Goal: Task Accomplishment & Management: Manage account settings

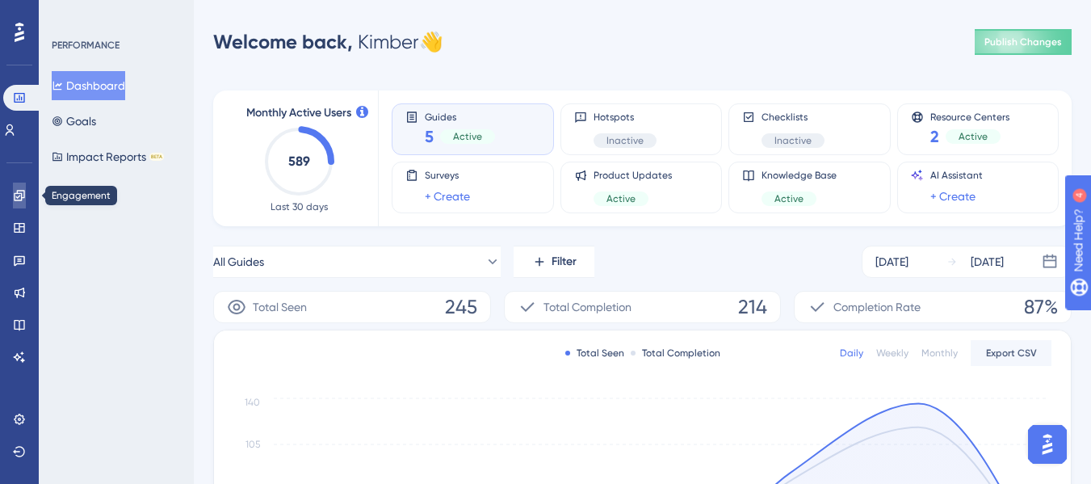
click at [21, 195] on icon at bounding box center [19, 195] width 10 height 10
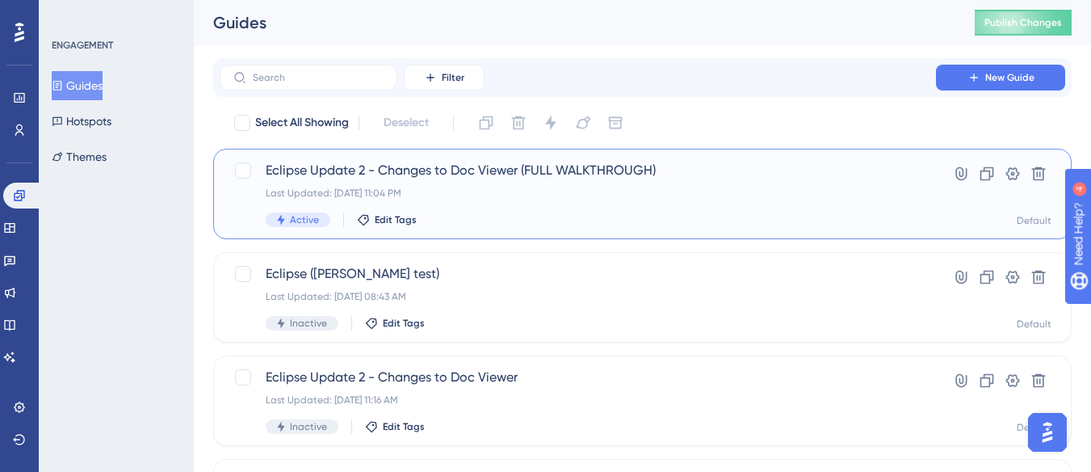
click at [528, 166] on span "Eclipse Update 2 - Changes to Doc Viewer (FULL WALKTHROUGH)" at bounding box center [578, 170] width 624 height 19
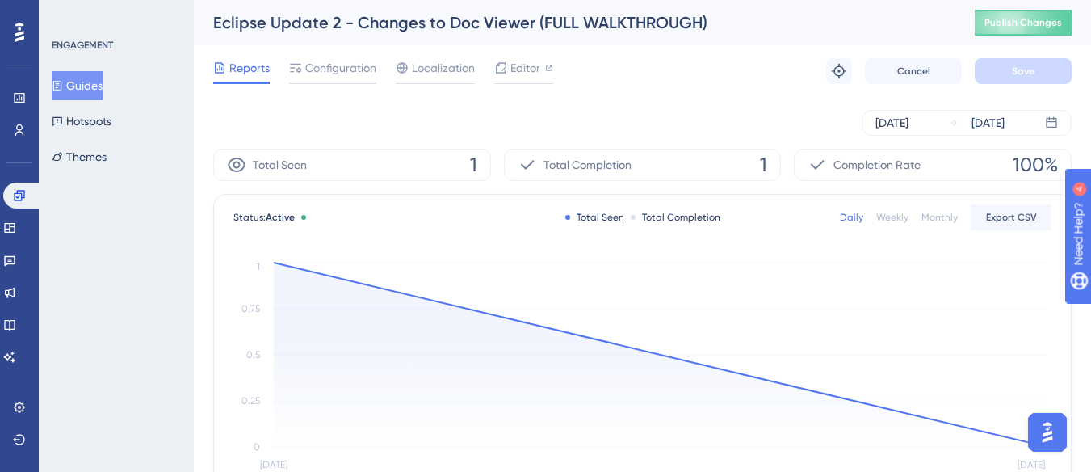
click at [83, 82] on button "Guides" at bounding box center [77, 85] width 51 height 29
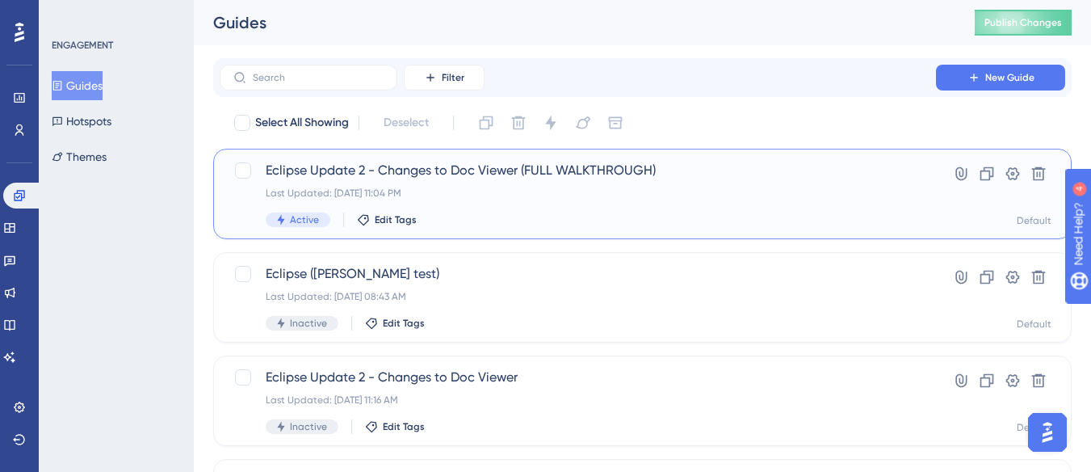
click at [426, 170] on span "Eclipse Update 2 - Changes to Doc Viewer (FULL WALKTHROUGH)" at bounding box center [578, 170] width 624 height 19
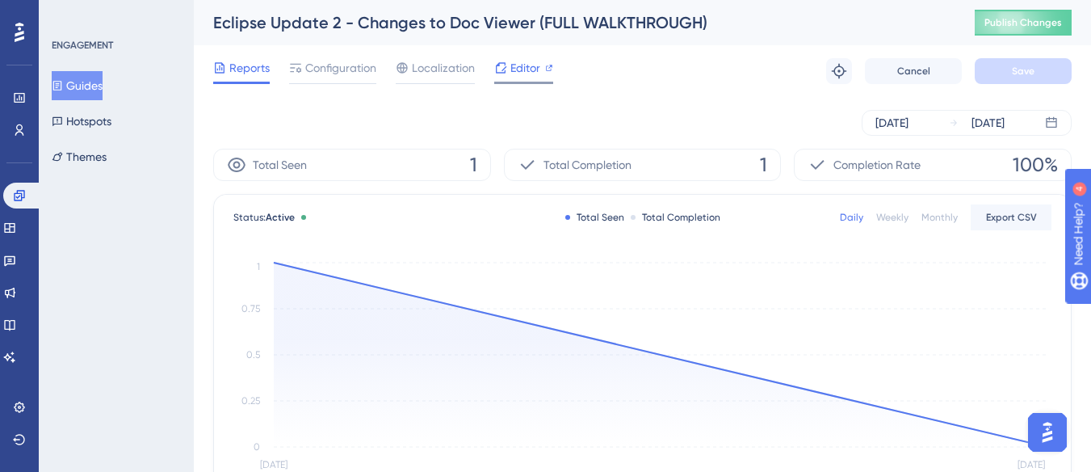
click at [525, 66] on span "Editor" at bounding box center [525, 67] width 30 height 19
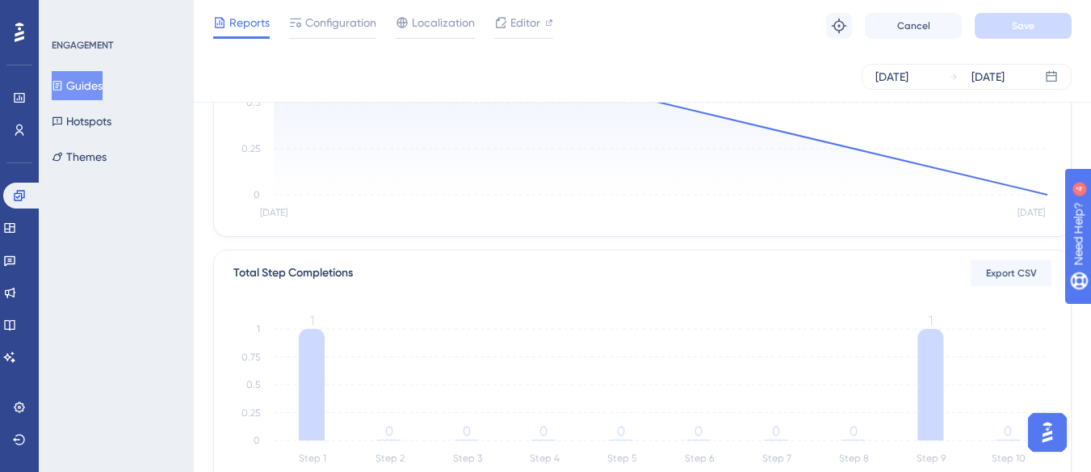
scroll to position [81, 0]
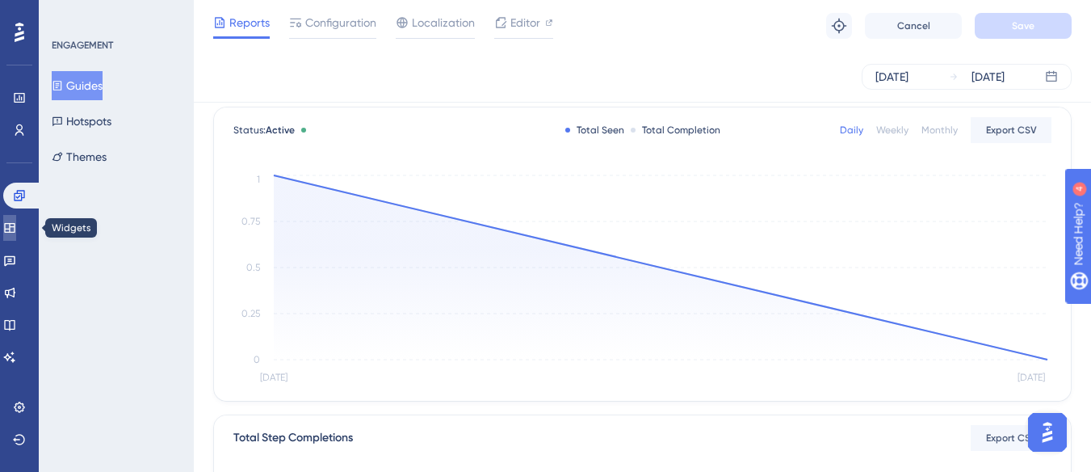
click at [16, 225] on link at bounding box center [9, 228] width 13 height 26
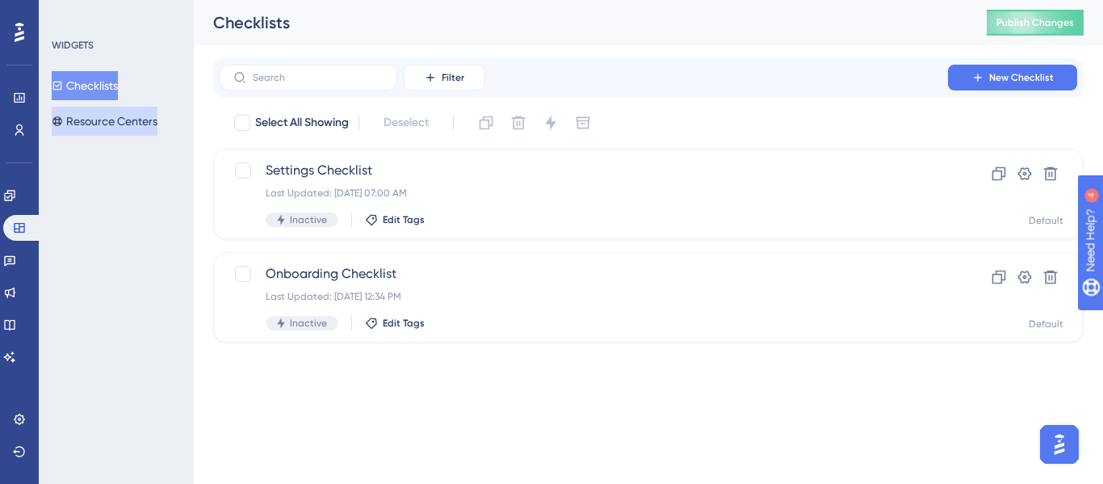
click at [120, 123] on button "Resource Centers" at bounding box center [105, 121] width 106 height 29
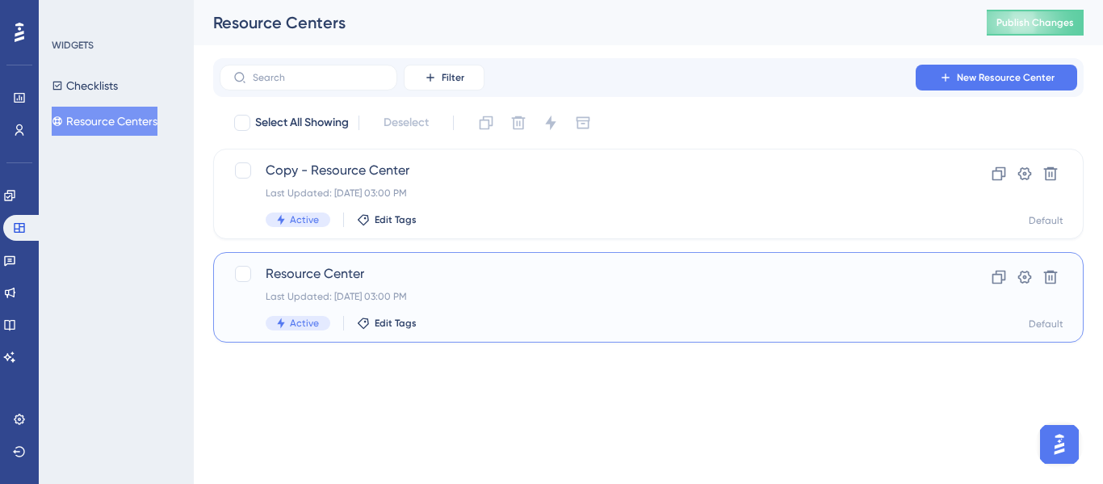
click at [384, 278] on span "Resource Center" at bounding box center [584, 273] width 636 height 19
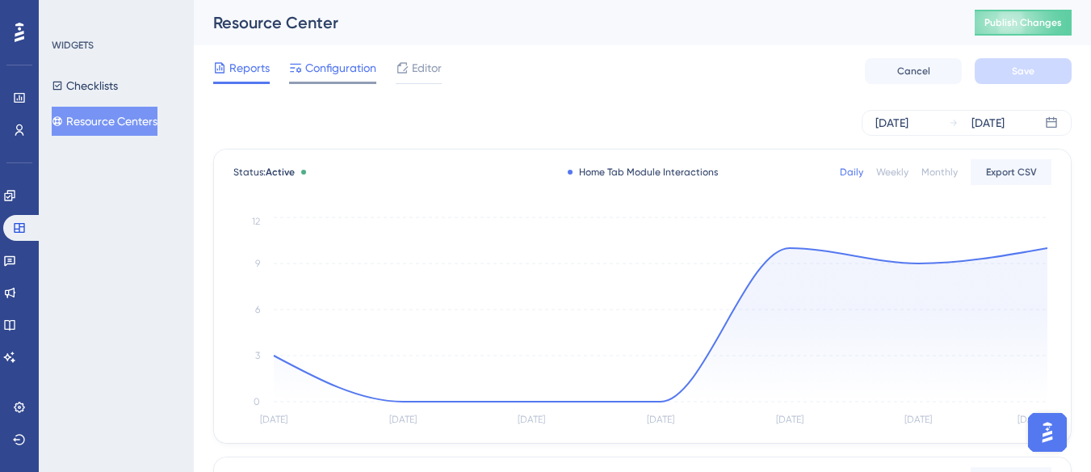
click at [363, 70] on span "Configuration" at bounding box center [340, 67] width 71 height 19
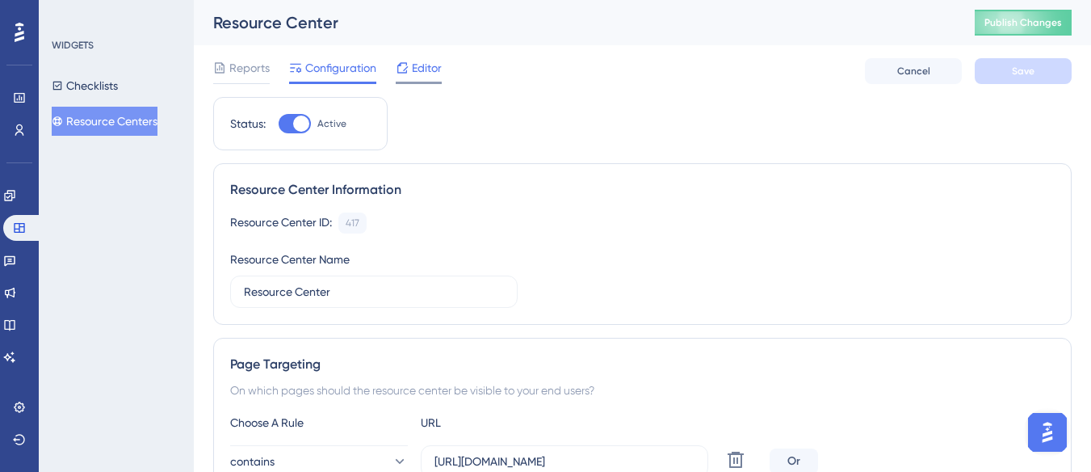
click at [418, 74] on span "Editor" at bounding box center [427, 67] width 30 height 19
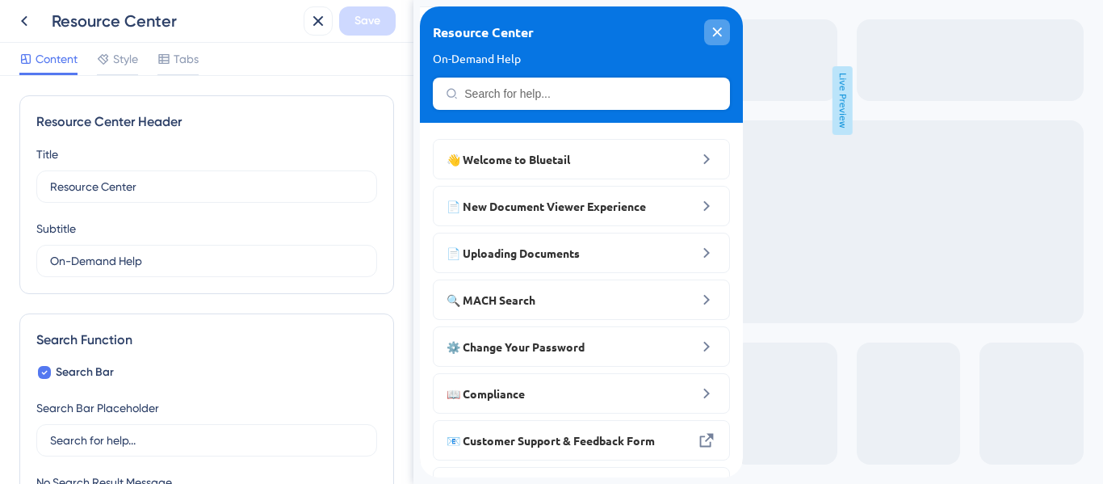
click at [717, 32] on icon "close resource center" at bounding box center [717, 31] width 9 height 9
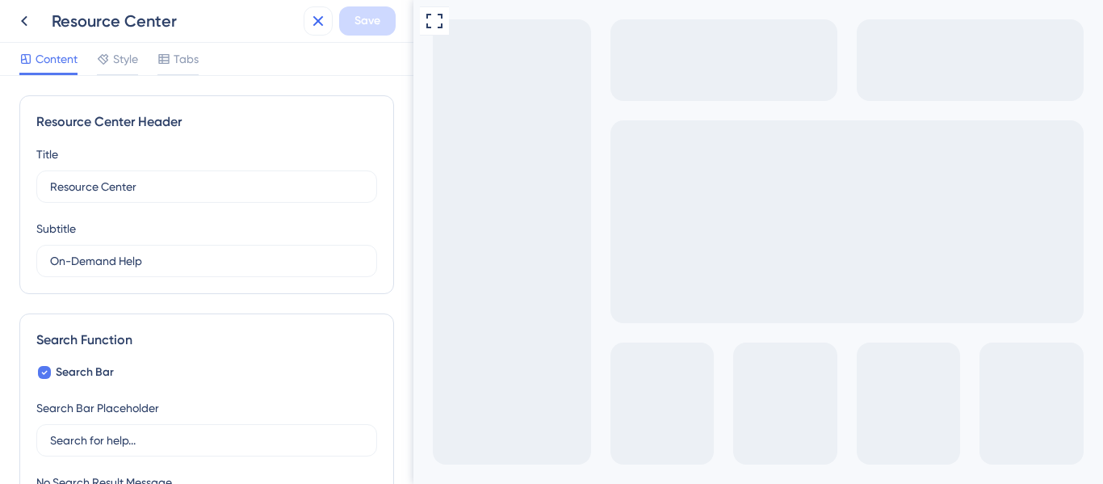
click at [325, 20] on icon at bounding box center [317, 20] width 19 height 19
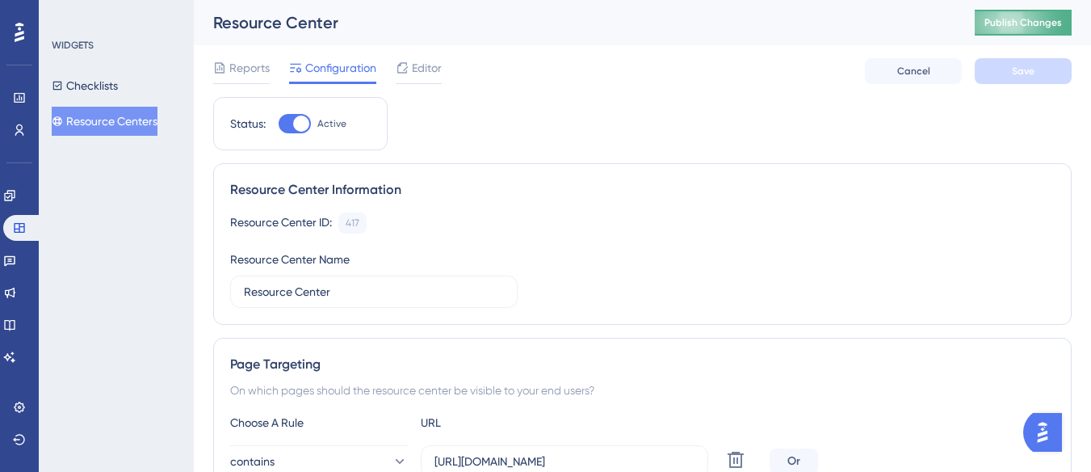
click at [1031, 26] on button "Publish Changes" at bounding box center [1023, 23] width 97 height 26
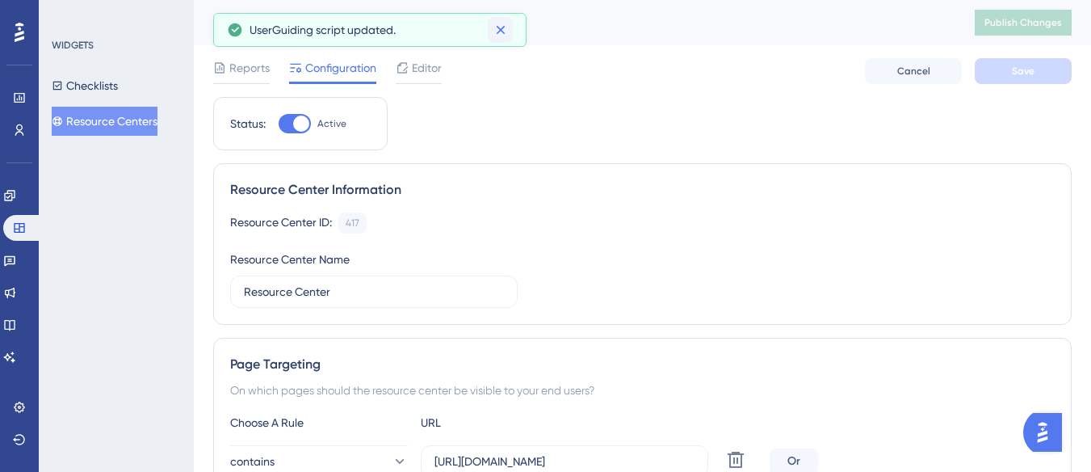
click at [497, 30] on icon at bounding box center [501, 30] width 16 height 16
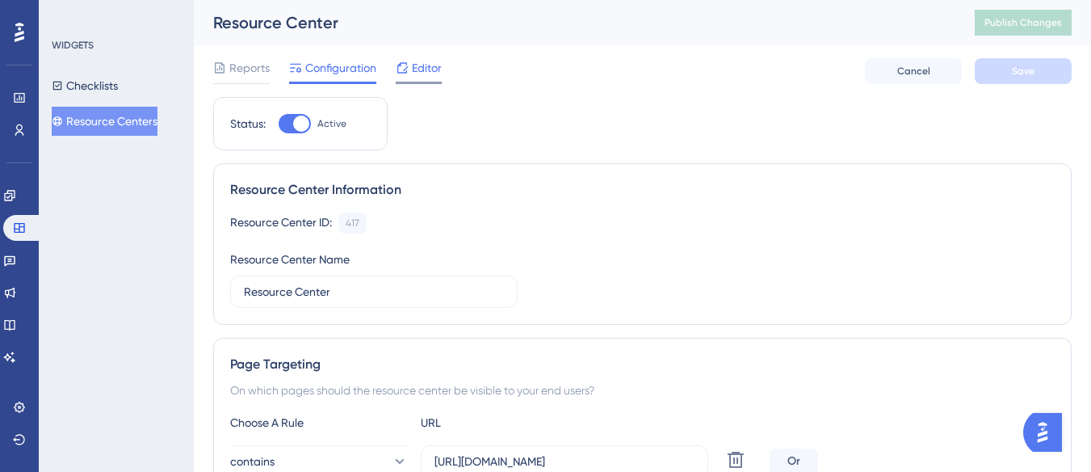
click at [413, 71] on span "Editor" at bounding box center [427, 67] width 30 height 19
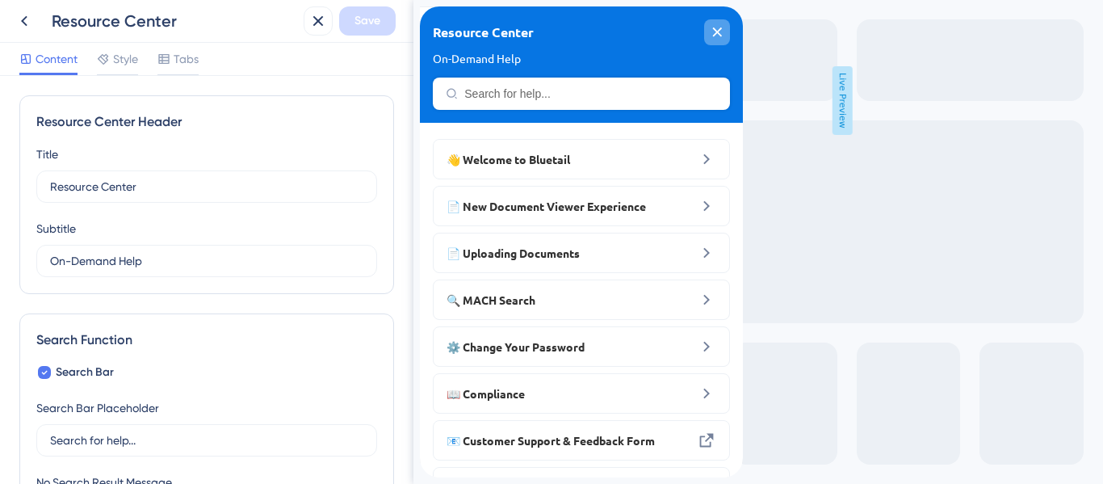
click at [713, 33] on icon "close resource center" at bounding box center [717, 32] width 10 height 10
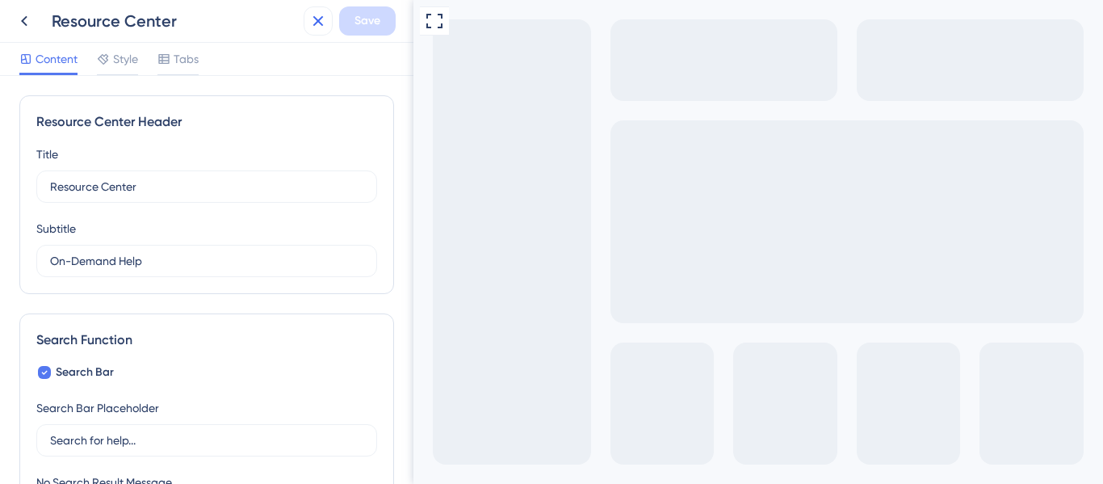
click at [319, 20] on icon at bounding box center [318, 21] width 10 height 10
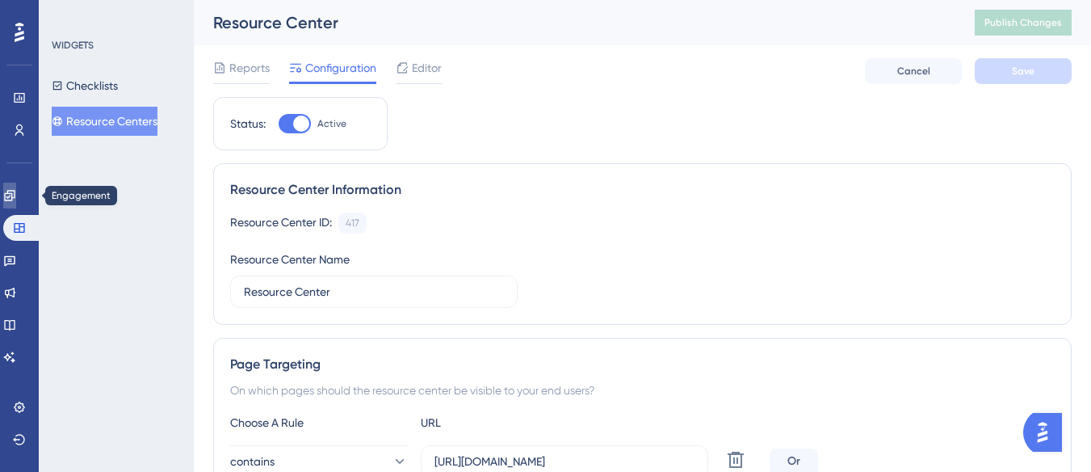
click at [15, 196] on icon at bounding box center [9, 195] width 10 height 10
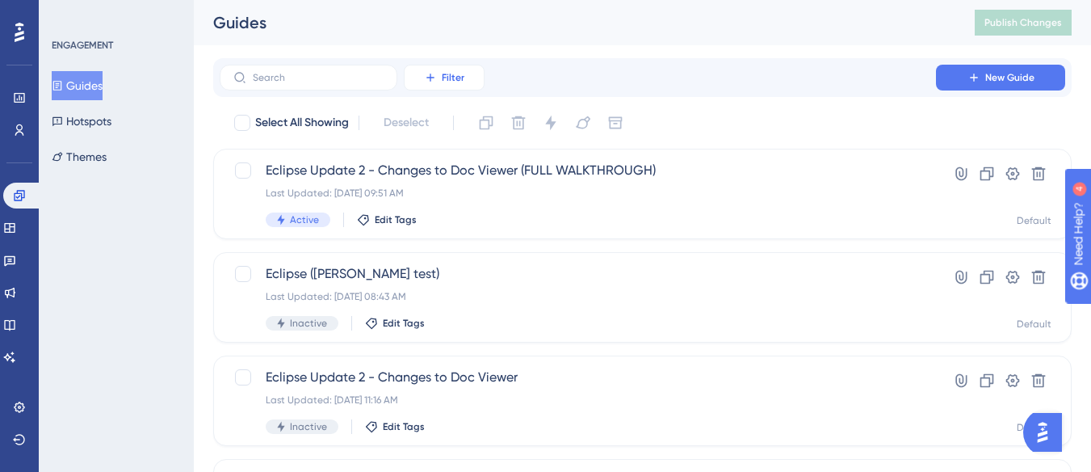
click at [440, 83] on button "Filter" at bounding box center [444, 78] width 81 height 26
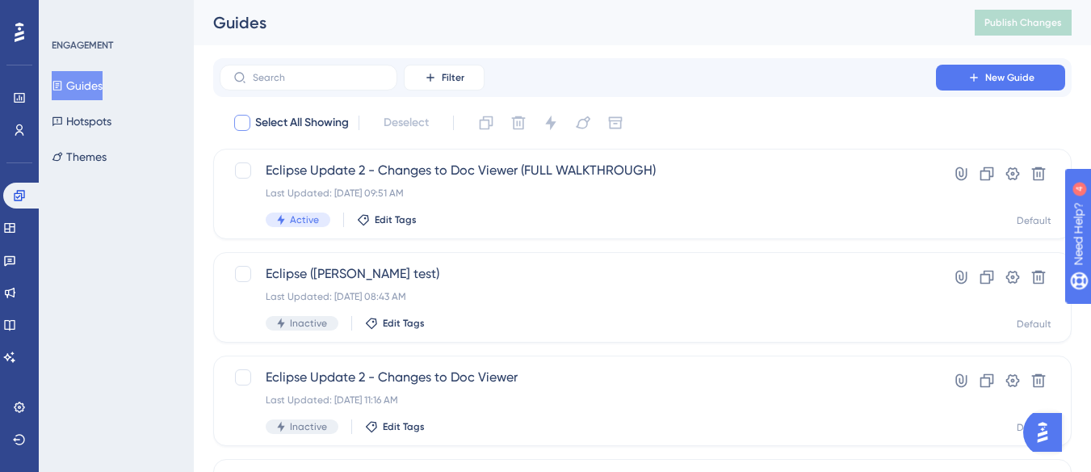
click at [253, 116] on label "Select All Showing" at bounding box center [291, 122] width 116 height 19
checkbox input "true"
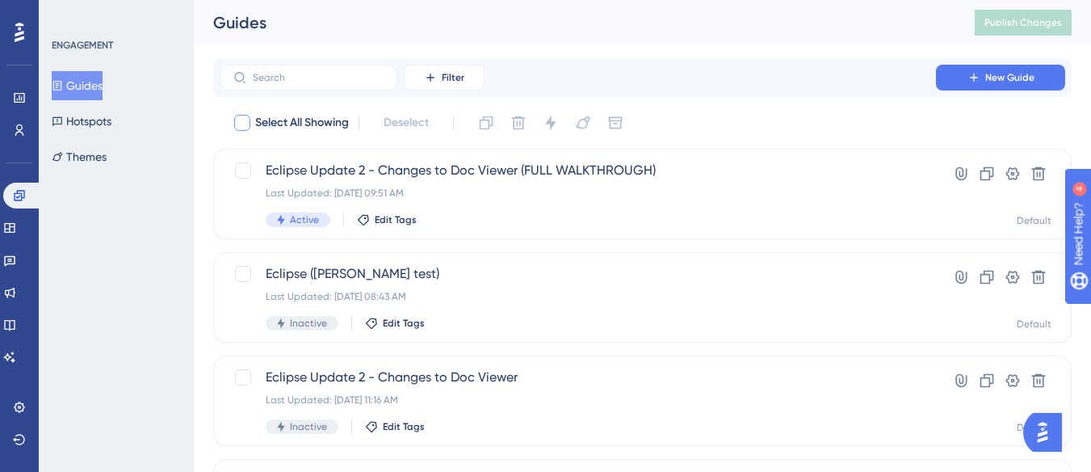
checkbox input "true"
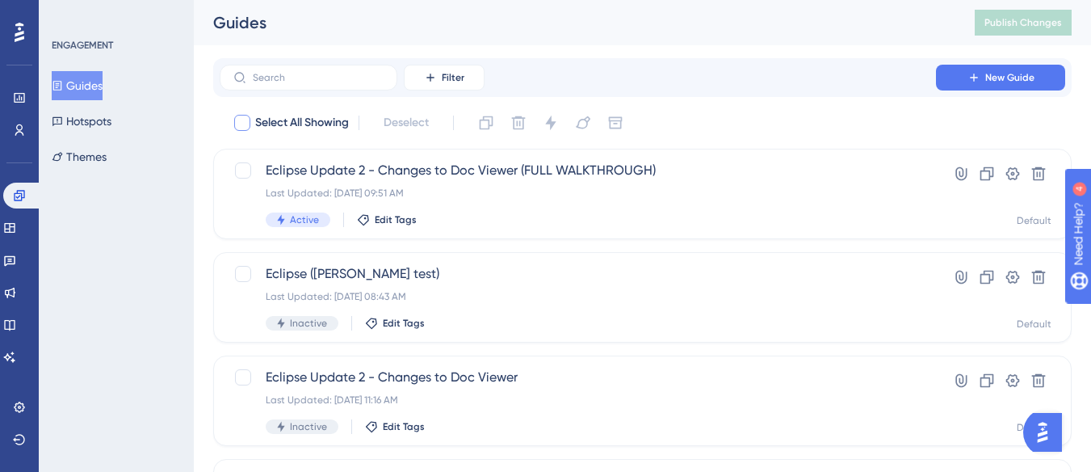
checkbox input "true"
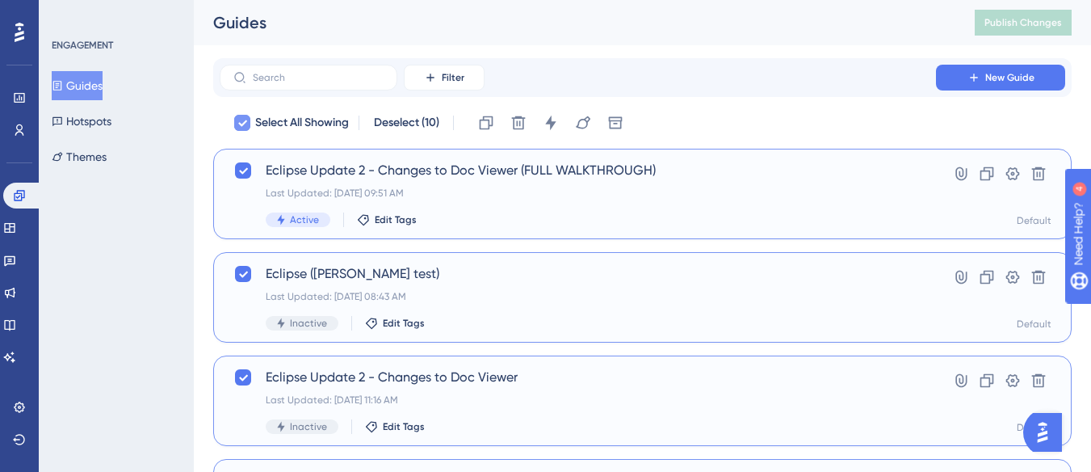
click at [246, 120] on icon at bounding box center [242, 122] width 10 height 13
checkbox input "false"
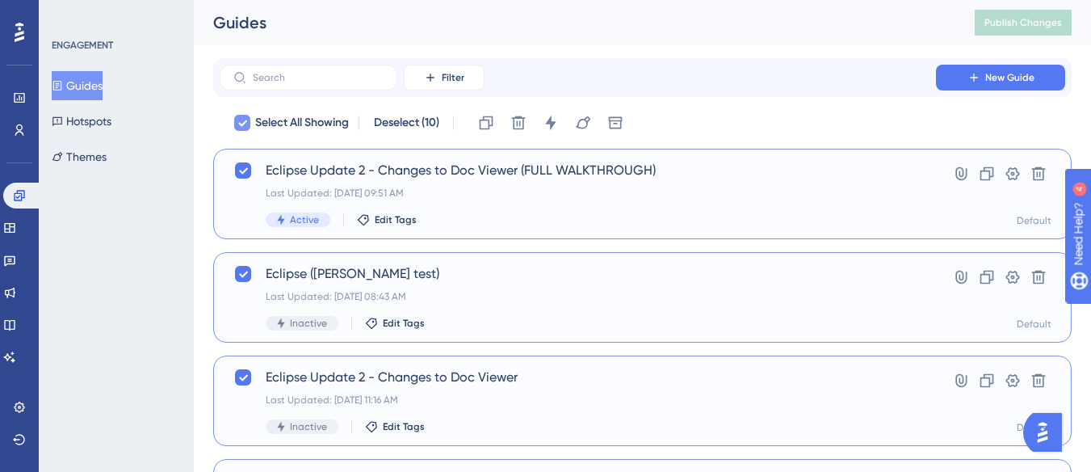
checkbox input "false"
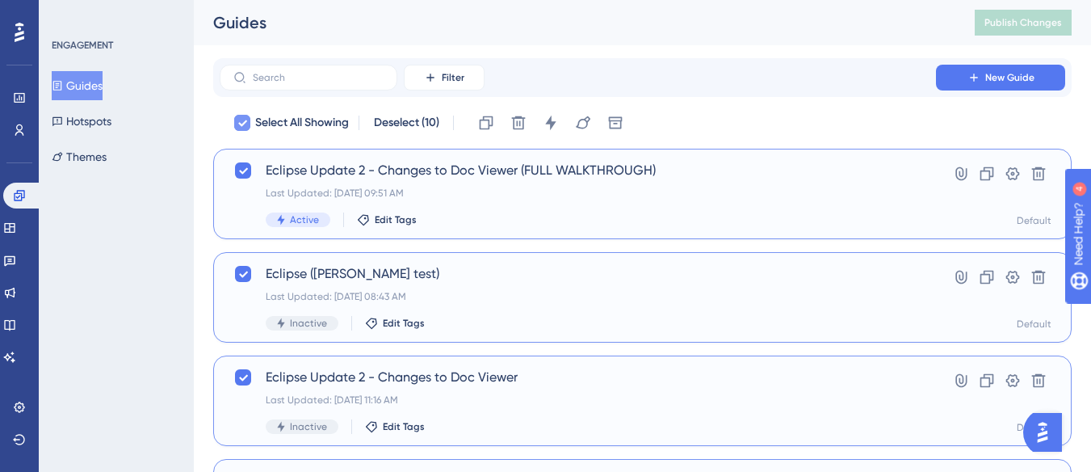
checkbox input "false"
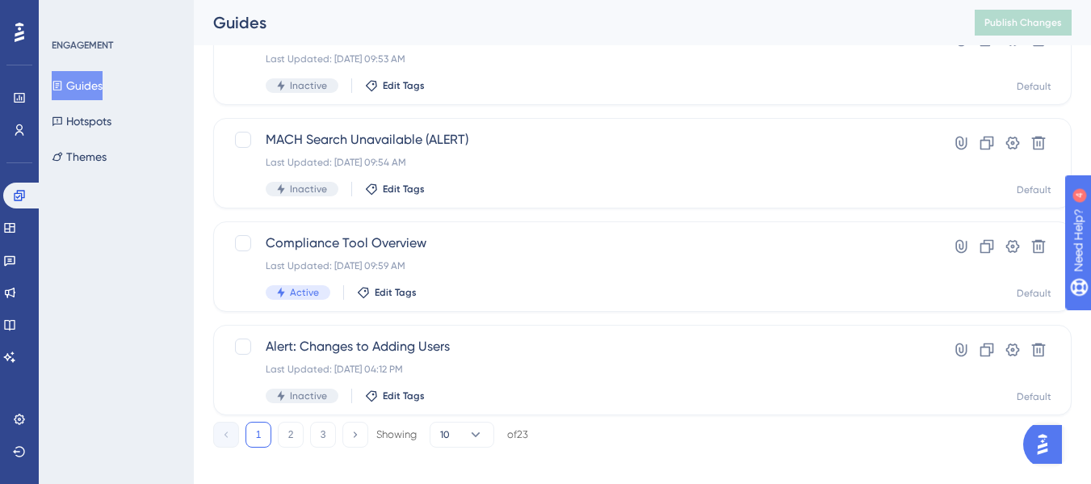
scroll to position [770, 0]
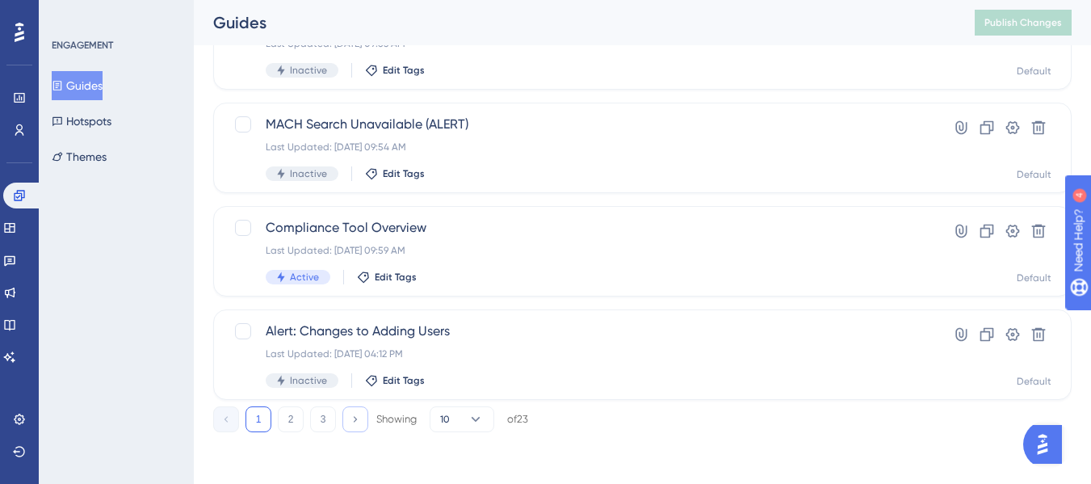
click at [351, 420] on icon at bounding box center [355, 418] width 10 height 10
click at [267, 420] on button "1" at bounding box center [259, 419] width 26 height 26
click at [289, 412] on button "2" at bounding box center [291, 419] width 26 height 26
click at [316, 418] on button "3" at bounding box center [323, 419] width 26 height 26
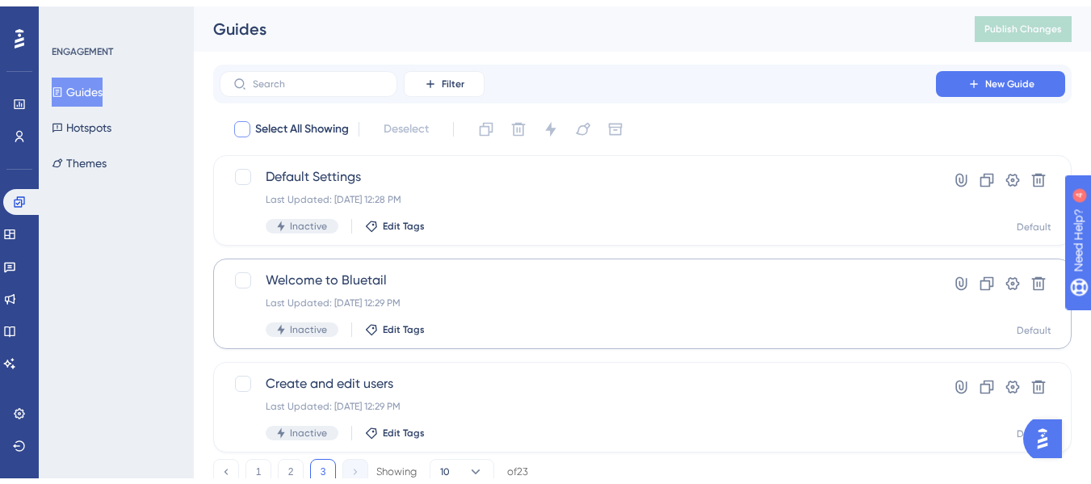
scroll to position [46, 0]
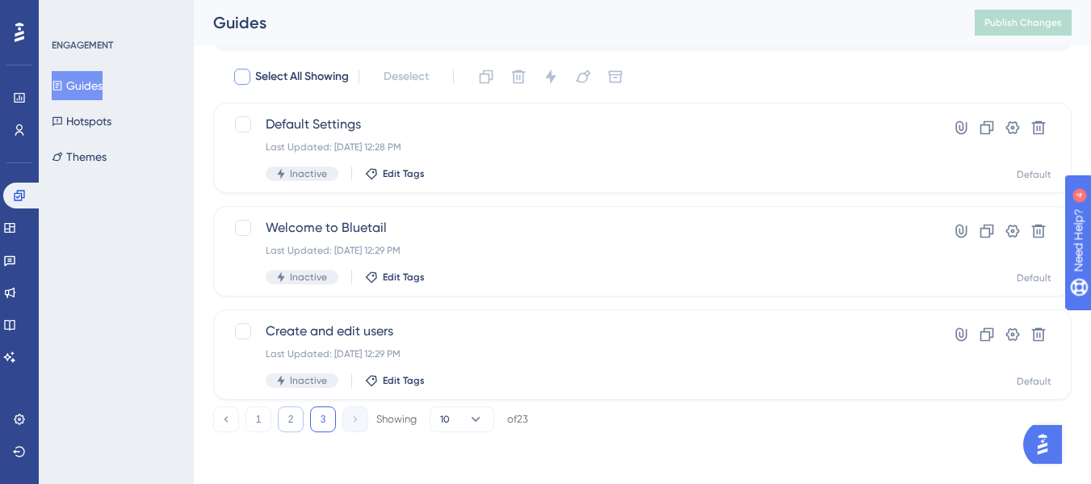
click at [292, 419] on button "2" at bounding box center [291, 419] width 26 height 26
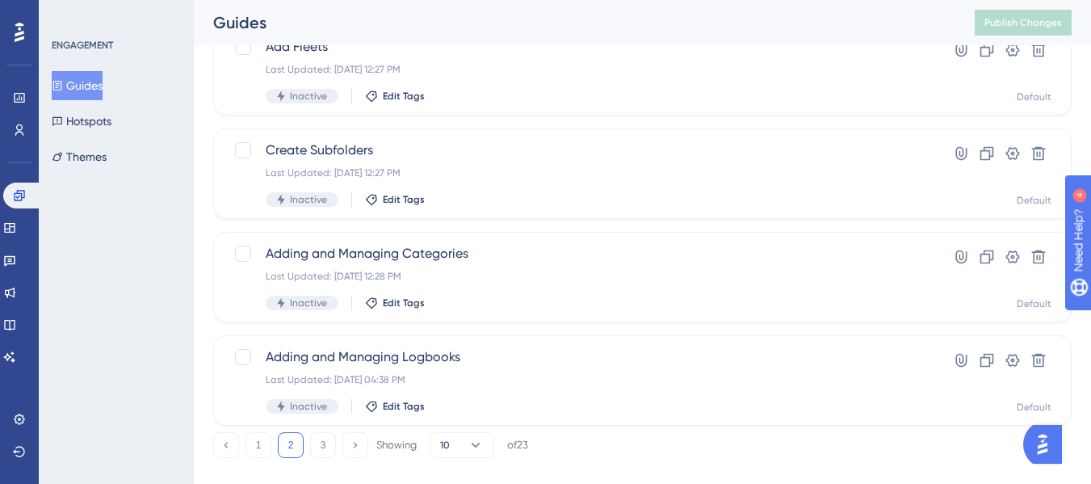
scroll to position [770, 0]
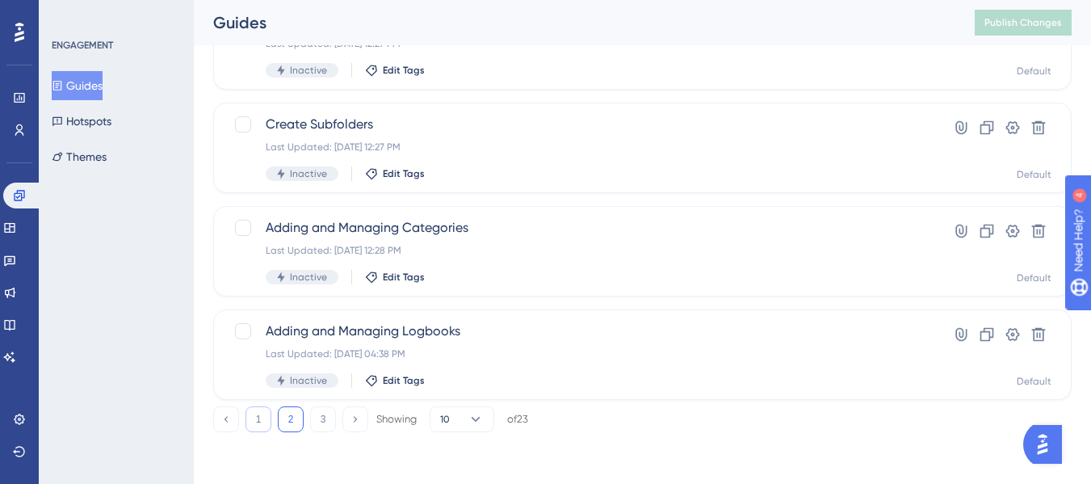
click at [258, 413] on button "1" at bounding box center [259, 419] width 26 height 26
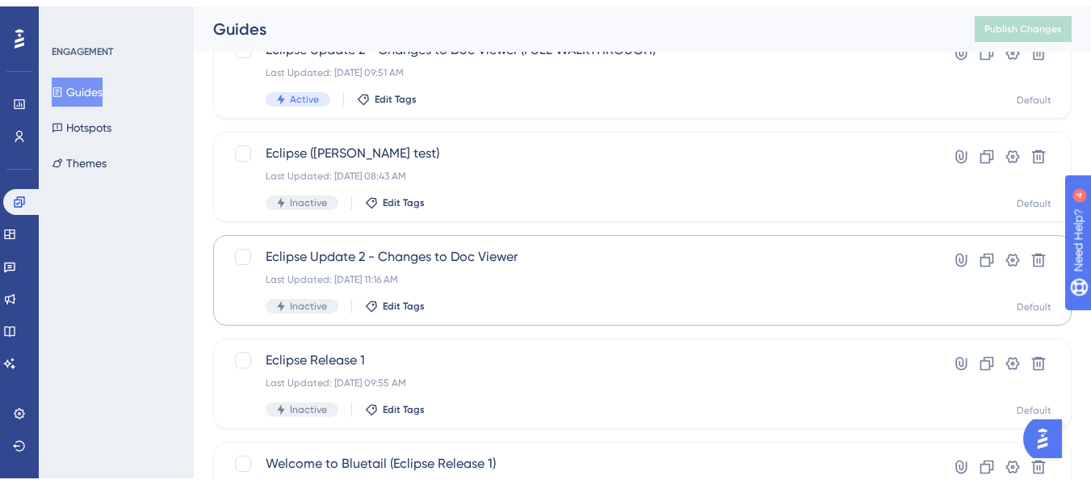
scroll to position [242, 0]
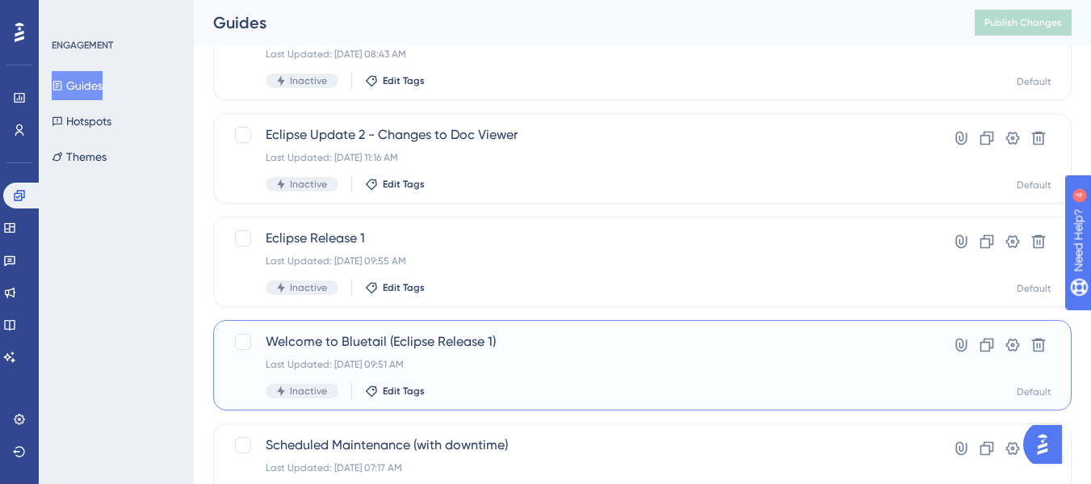
click at [455, 351] on div "Welcome to Bluetail (Eclipse Release 1) Last Updated: Sep 24 2025, 09:51 AM Ina…" at bounding box center [578, 365] width 624 height 66
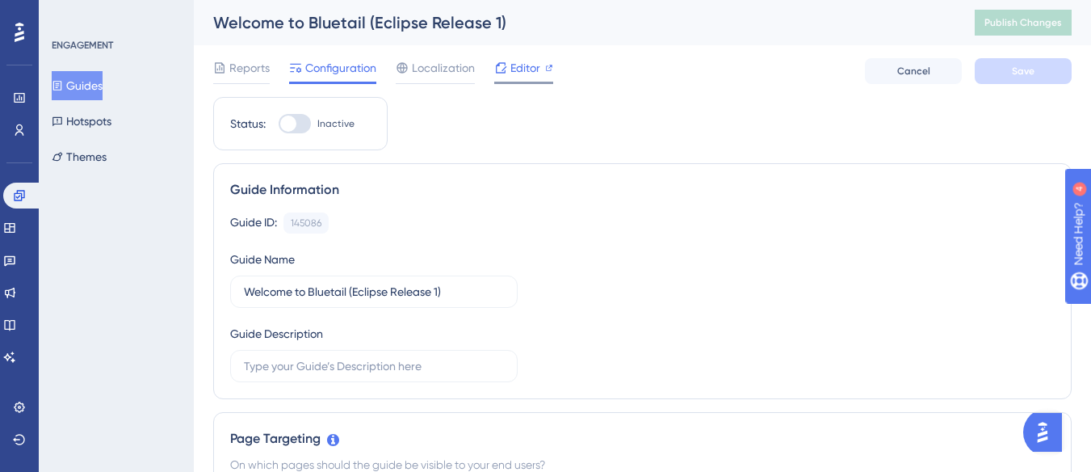
click at [512, 78] on div "Editor" at bounding box center [523, 71] width 59 height 26
click at [19, 36] on icon at bounding box center [20, 32] width 10 height 21
click at [26, 120] on link at bounding box center [19, 130] width 13 height 26
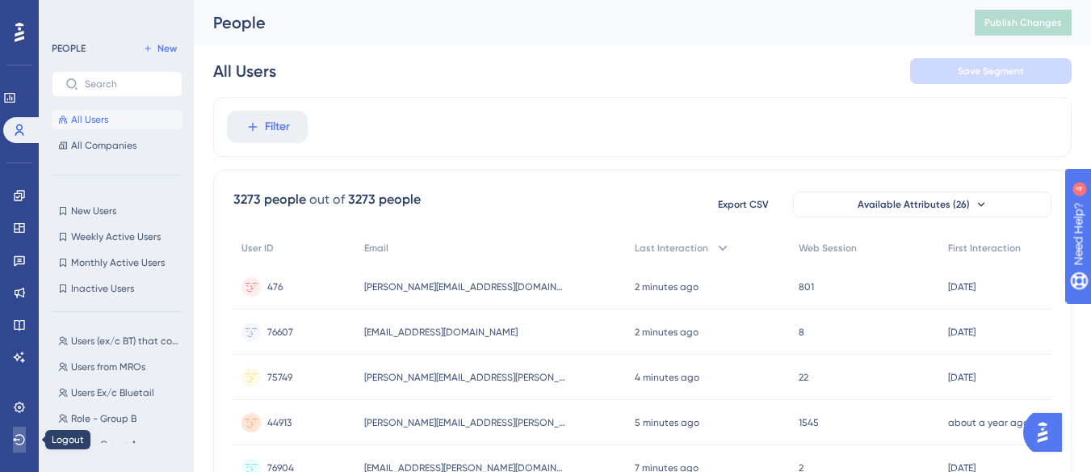
click at [16, 434] on icon at bounding box center [19, 439] width 13 height 13
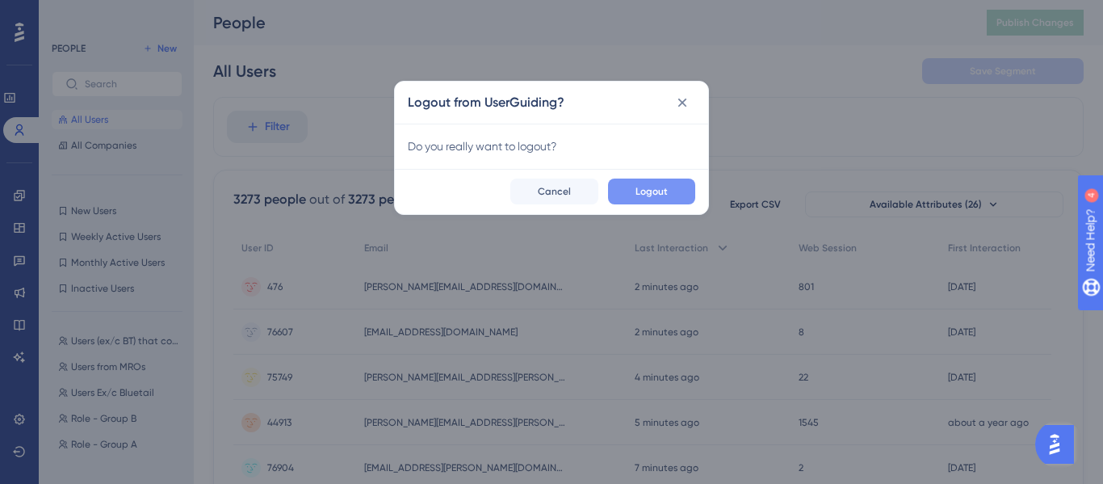
click at [646, 185] on span "Logout" at bounding box center [652, 191] width 32 height 13
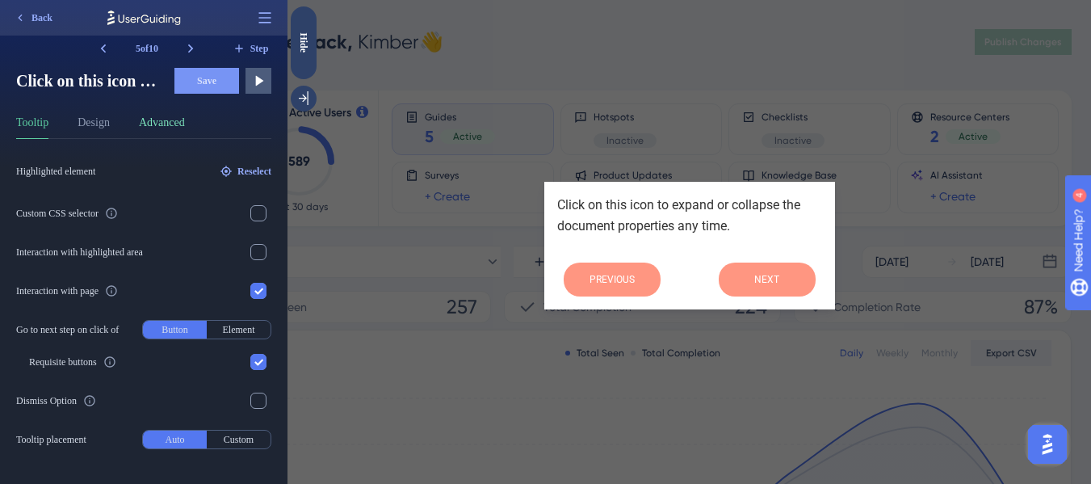
click at [174, 123] on button "Advanced" at bounding box center [162, 126] width 46 height 26
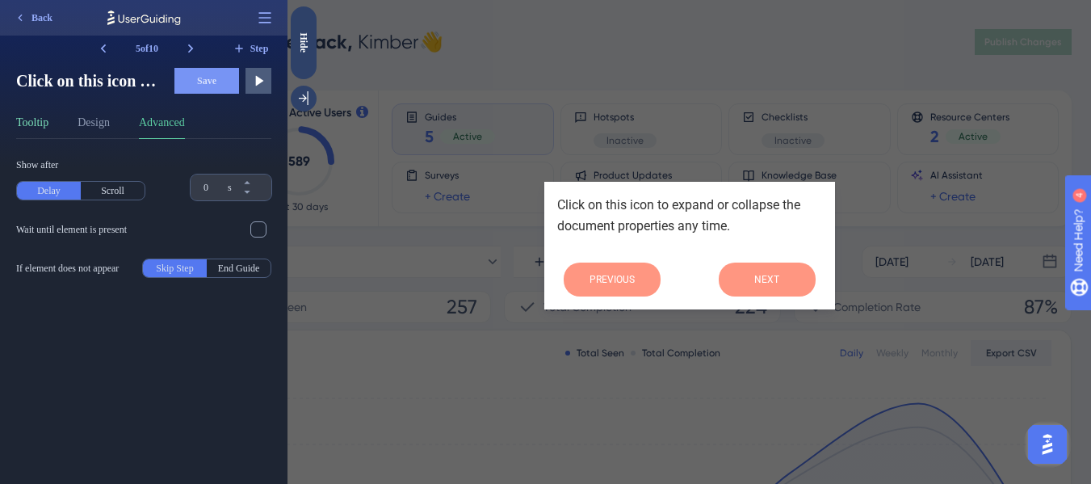
click at [34, 123] on button "Tooltip" at bounding box center [32, 126] width 32 height 26
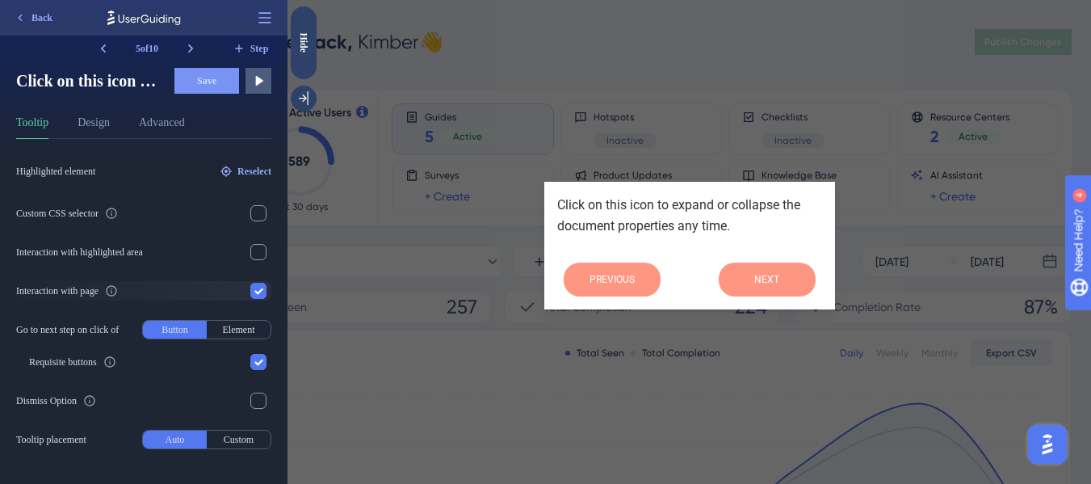
click at [116, 291] on icon at bounding box center [111, 290] width 10 height 10
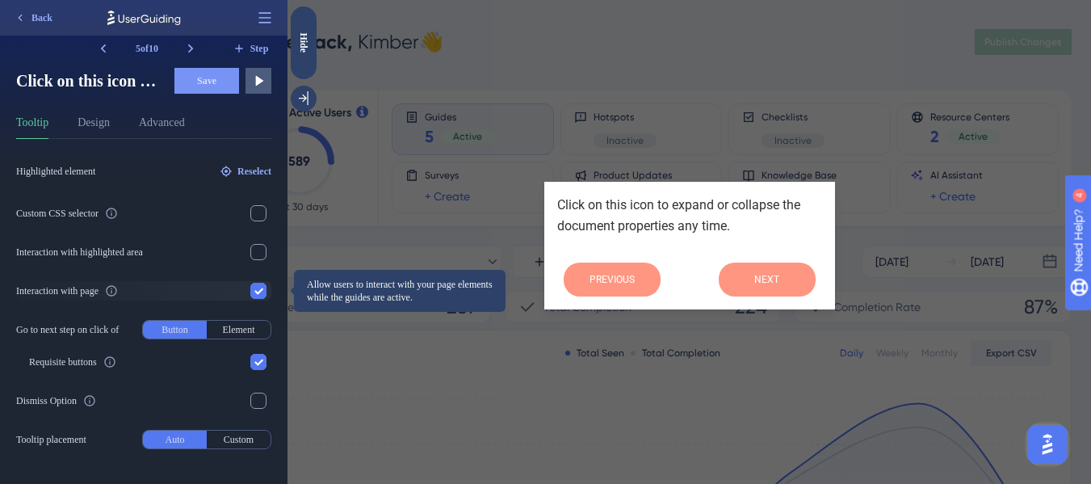
click at [116, 291] on icon at bounding box center [111, 290] width 10 height 10
